Goal: Transaction & Acquisition: Book appointment/travel/reservation

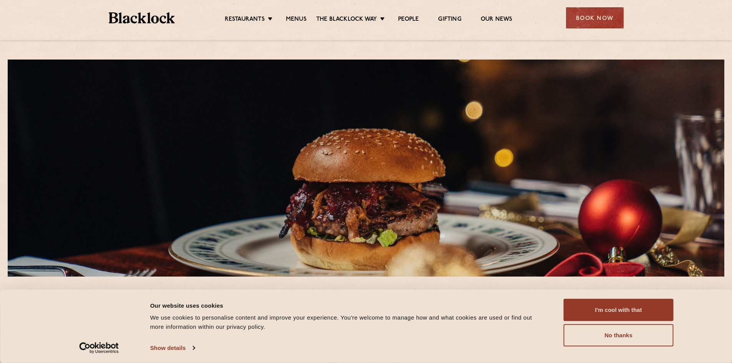
scroll to position [256, 0]
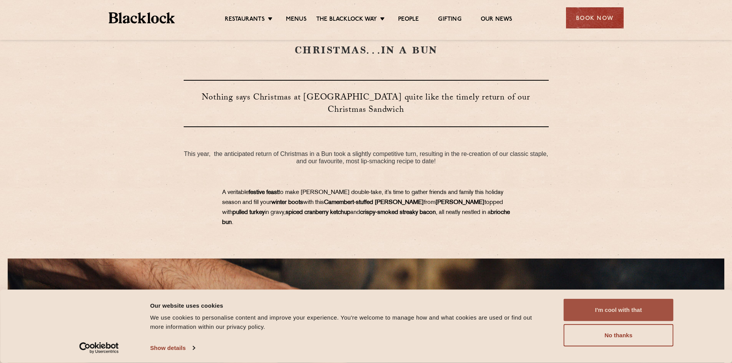
click at [609, 313] on button "I'm cool with that" at bounding box center [619, 310] width 110 height 22
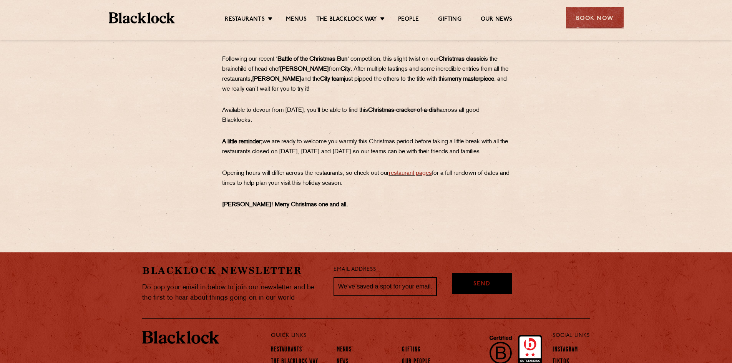
scroll to position [754, 0]
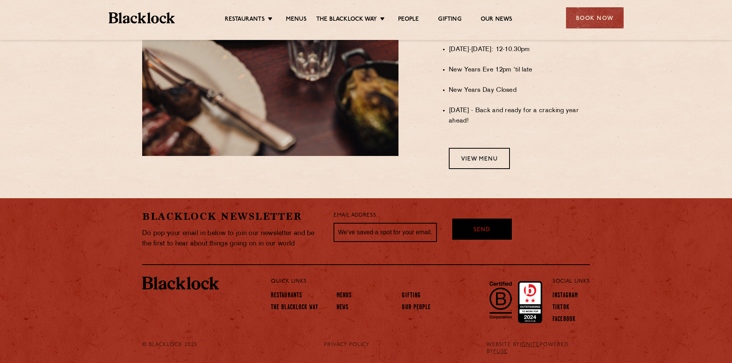
scroll to position [658, 0]
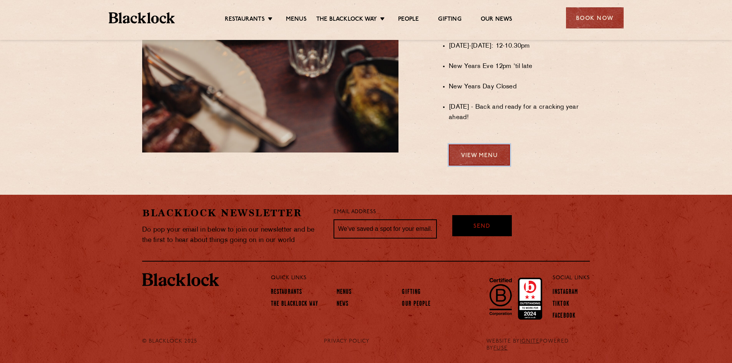
click at [492, 163] on link "View Menu" at bounding box center [479, 155] width 61 height 21
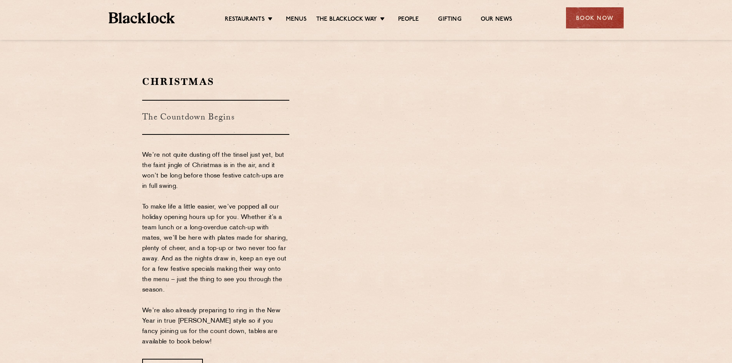
scroll to position [658, 0]
